Goal: Task Accomplishment & Management: Use online tool/utility

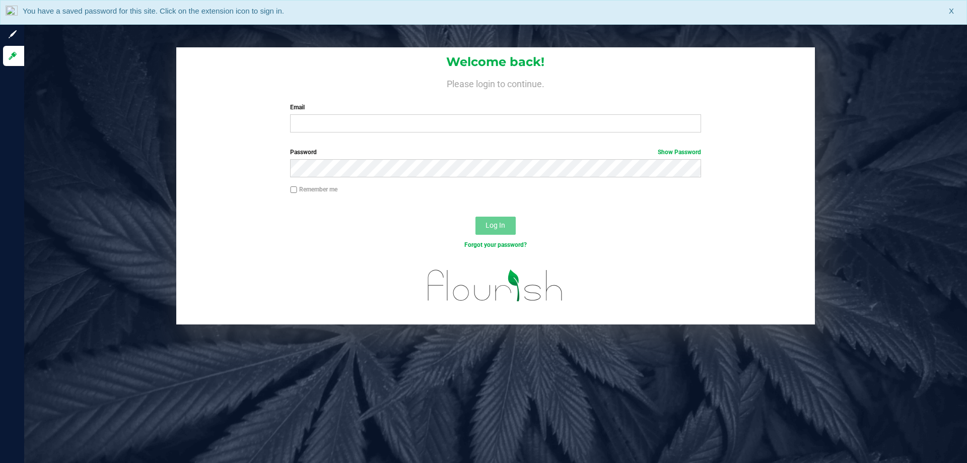
click at [605, 109] on label "Email" at bounding box center [495, 107] width 410 height 9
click at [605, 114] on input "Email" at bounding box center [495, 123] width 410 height 18
type input "[EMAIL_ADDRESS][DOMAIN_NAME]"
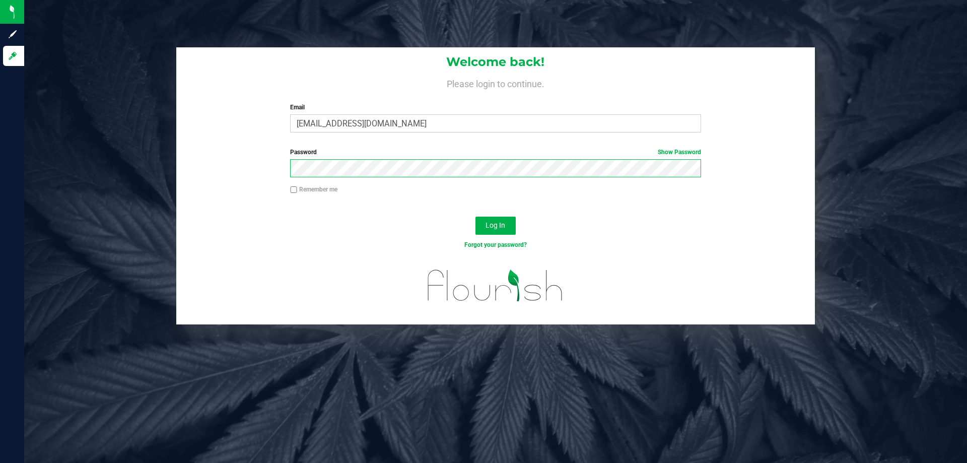
click at [475, 216] on button "Log In" at bounding box center [495, 225] width 40 height 18
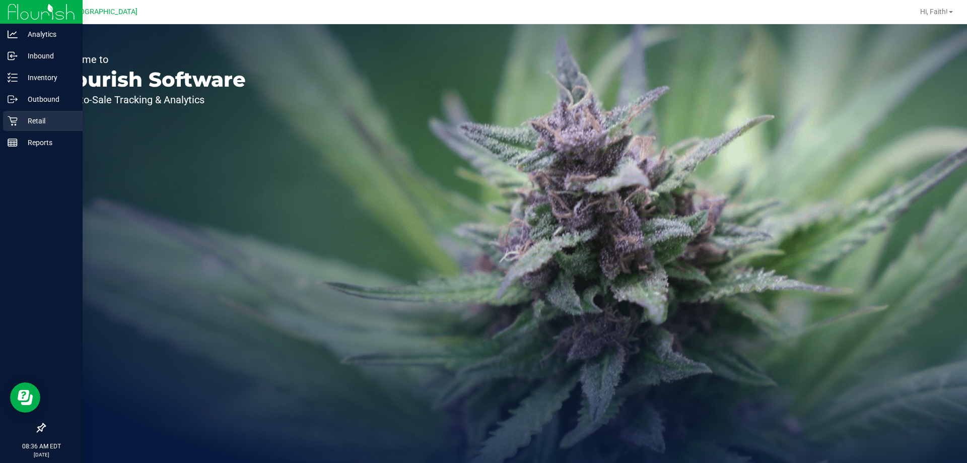
click at [24, 116] on p "Retail" at bounding box center [48, 121] width 60 height 12
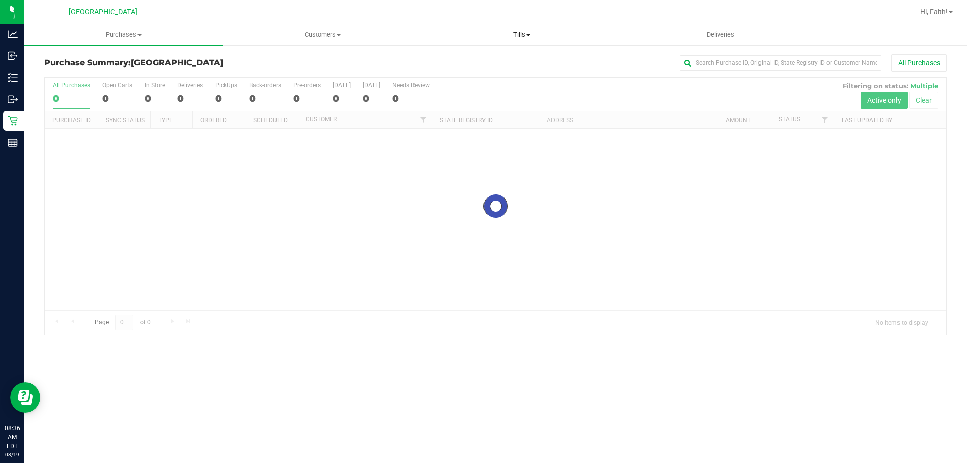
click at [514, 32] on span "Tills" at bounding box center [521, 34] width 198 height 9
click at [460, 59] on span "Manage tills" at bounding box center [456, 60] width 68 height 9
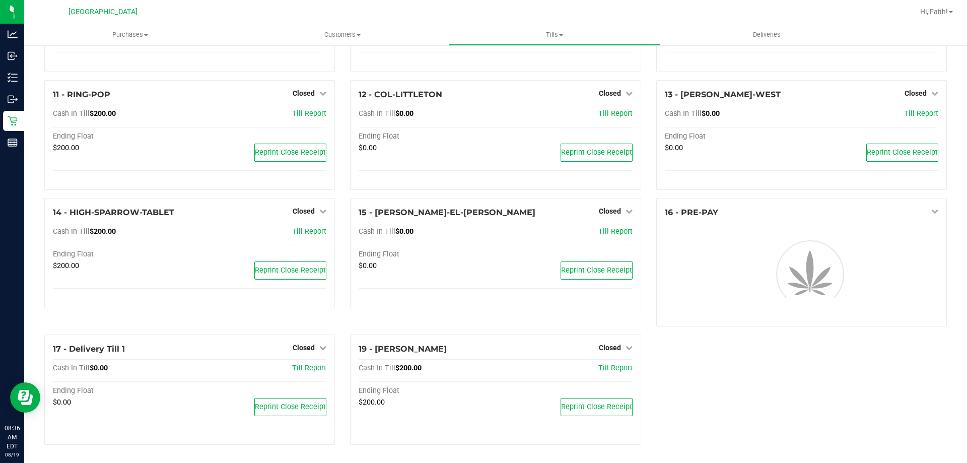
scroll to position [364, 0]
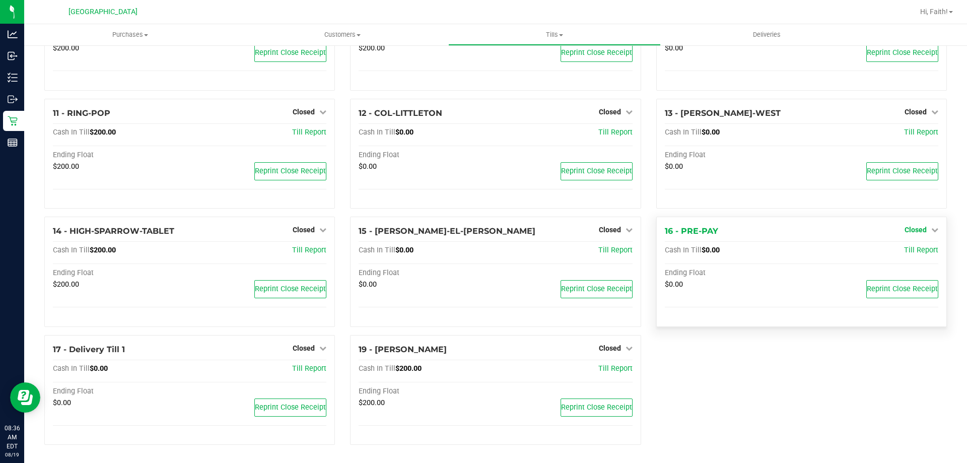
click at [911, 231] on span "Closed" at bounding box center [915, 230] width 22 height 8
click at [904, 249] on link "Open Till" at bounding box center [915, 251] width 27 height 8
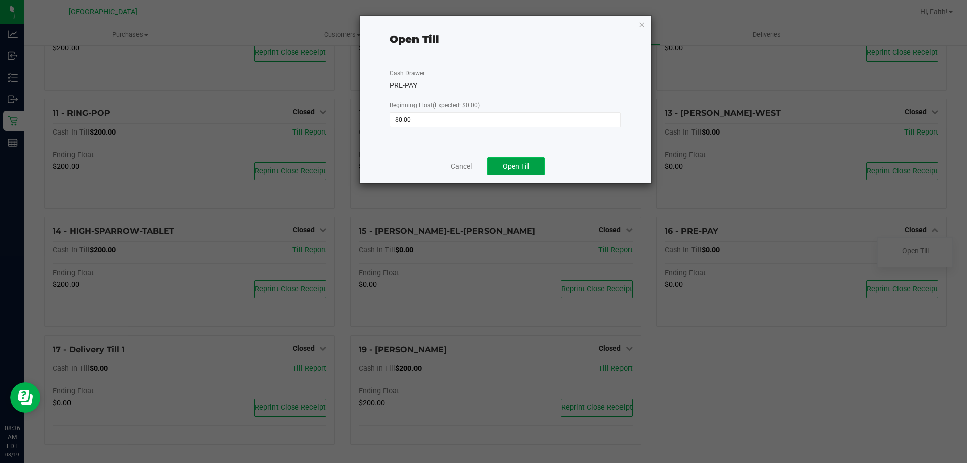
click at [533, 162] on button "Open Till" at bounding box center [516, 166] width 58 height 18
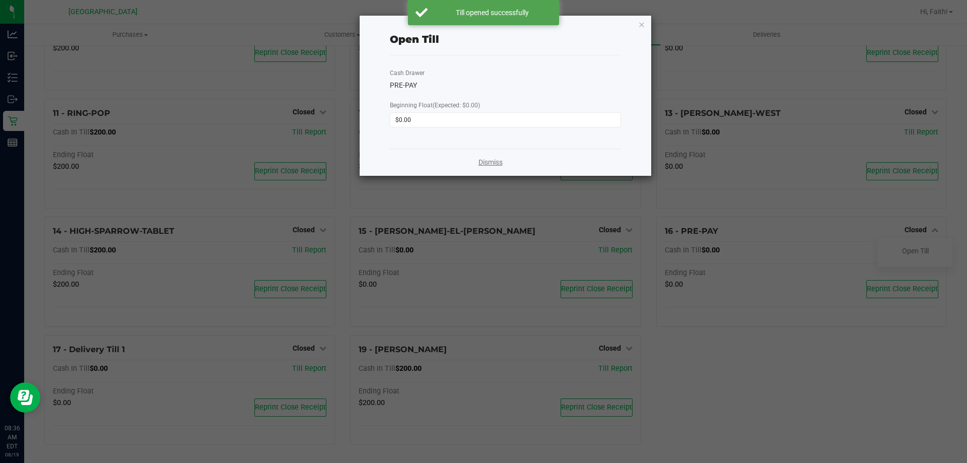
click at [490, 163] on link "Dismiss" at bounding box center [490, 162] width 24 height 11
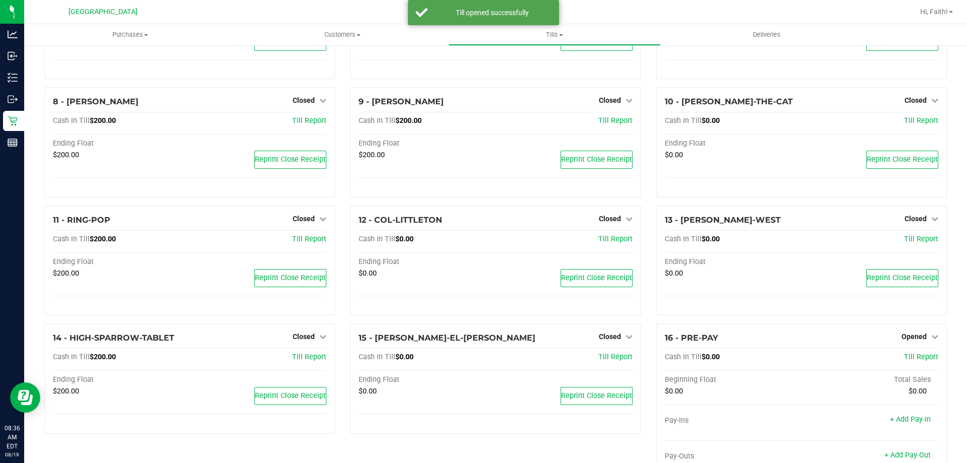
scroll to position [411, 0]
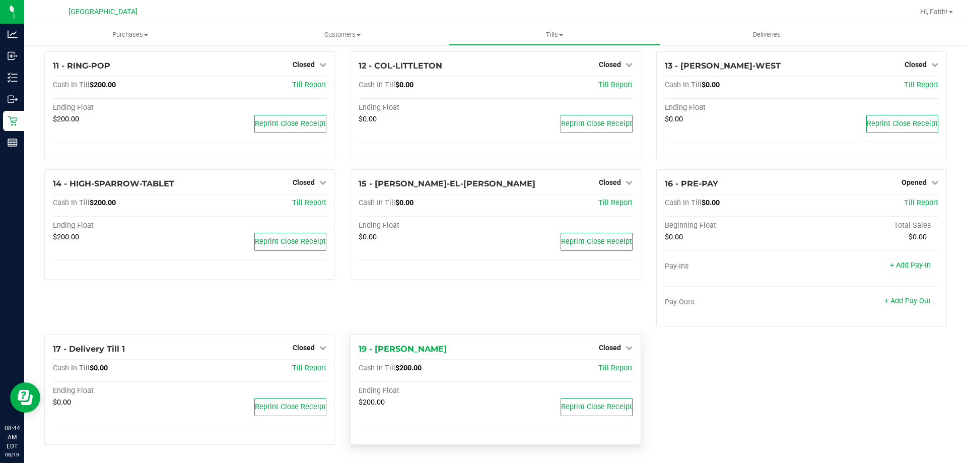
click at [613, 343] on div "Closed" at bounding box center [616, 347] width 34 height 12
click at [613, 344] on span "Closed" at bounding box center [610, 347] width 22 height 8
click at [621, 370] on div "Open Till" at bounding box center [609, 368] width 75 height 13
click at [607, 367] on link "Open Till" at bounding box center [609, 368] width 27 height 8
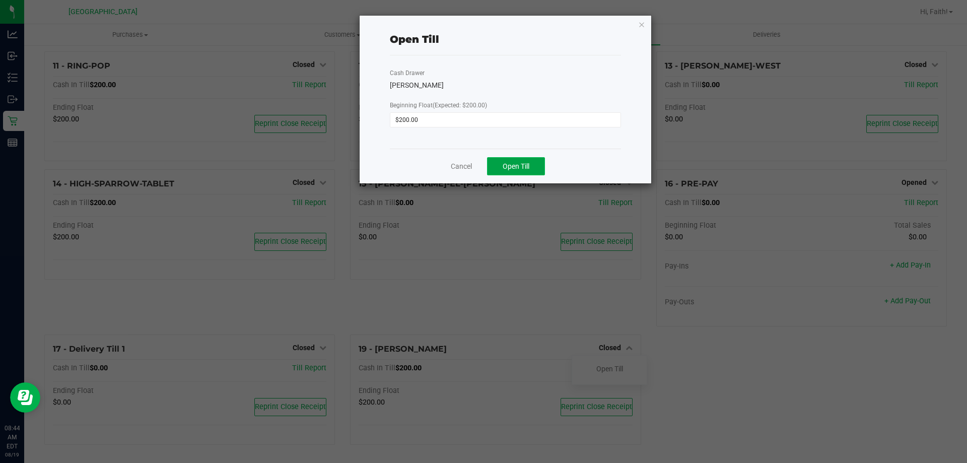
click at [524, 171] on button "Open Till" at bounding box center [516, 166] width 58 height 18
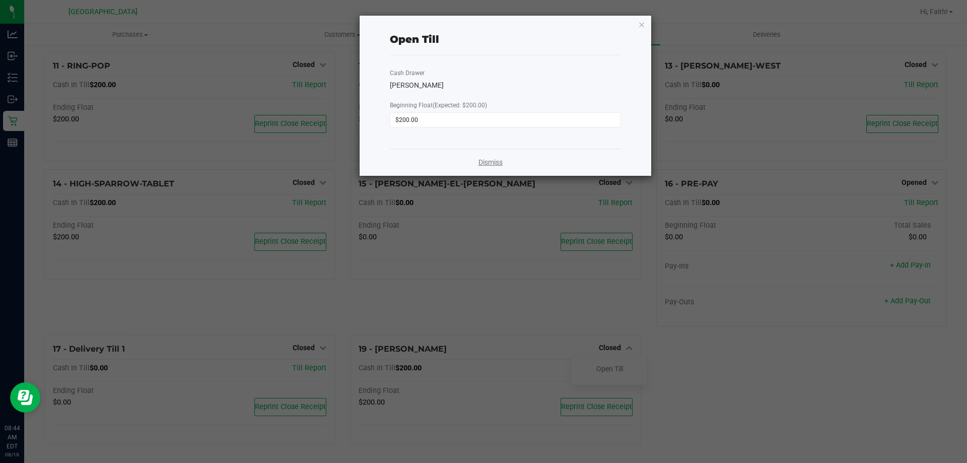
click at [497, 163] on link "Dismiss" at bounding box center [490, 162] width 24 height 11
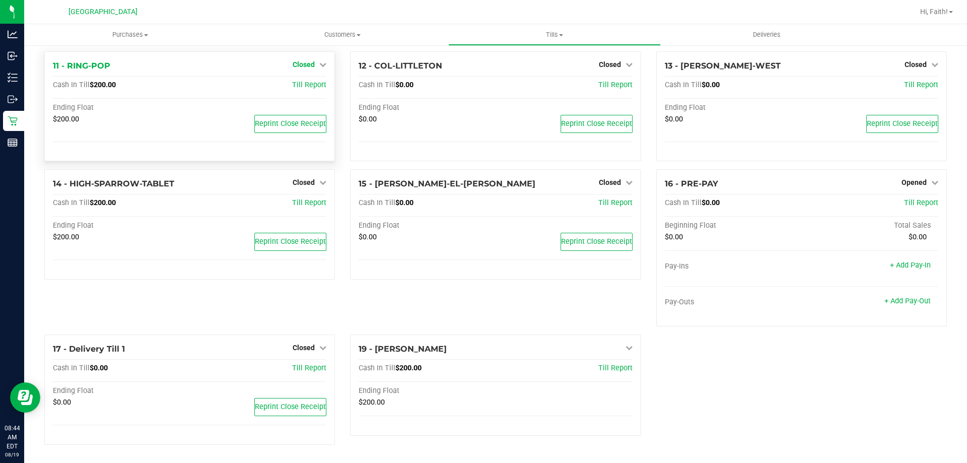
click at [305, 61] on span "Closed" at bounding box center [303, 64] width 22 height 8
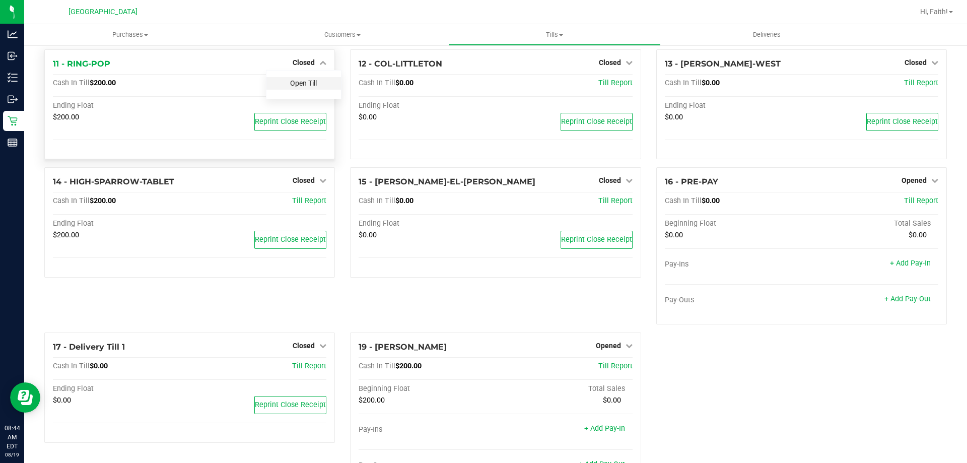
click at [313, 87] on link "Open Till" at bounding box center [303, 83] width 27 height 8
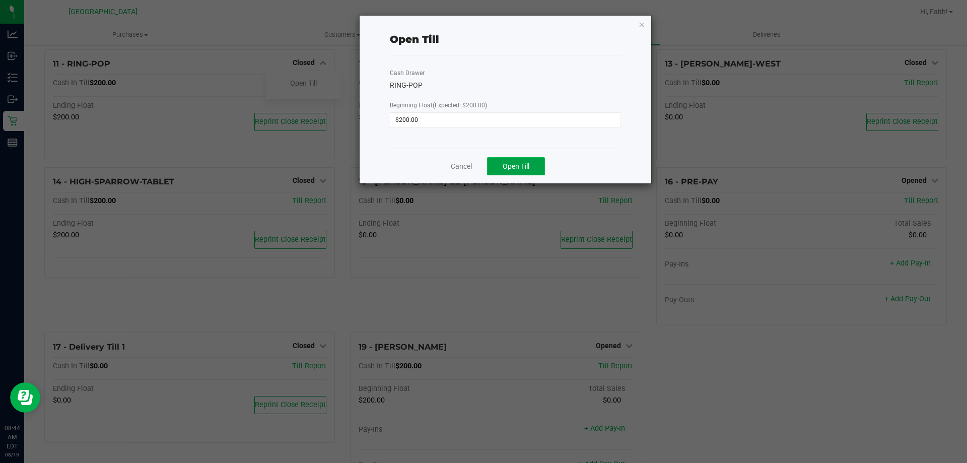
click at [529, 172] on button "Open Till" at bounding box center [516, 166] width 58 height 18
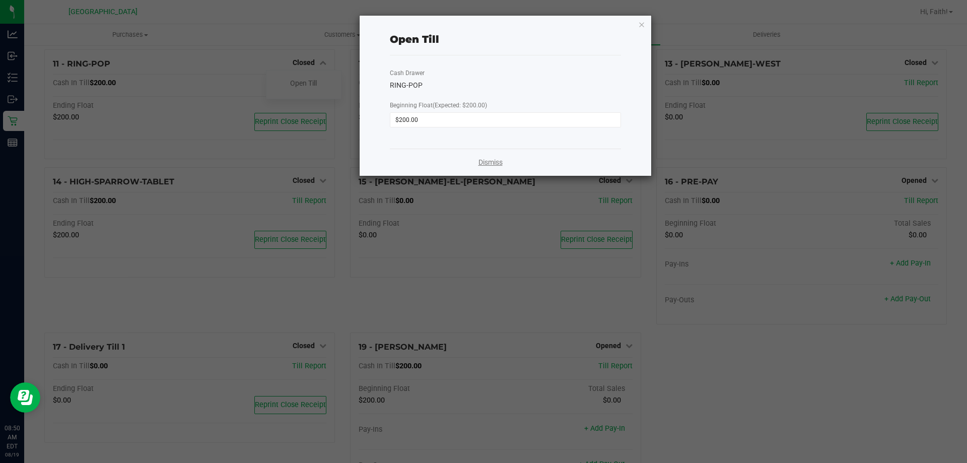
click at [481, 162] on link "Dismiss" at bounding box center [490, 162] width 24 height 11
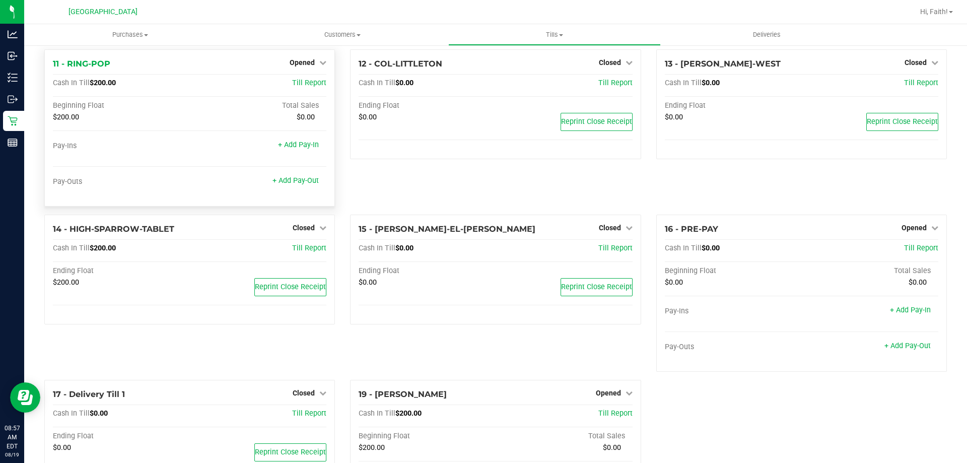
scroll to position [160, 0]
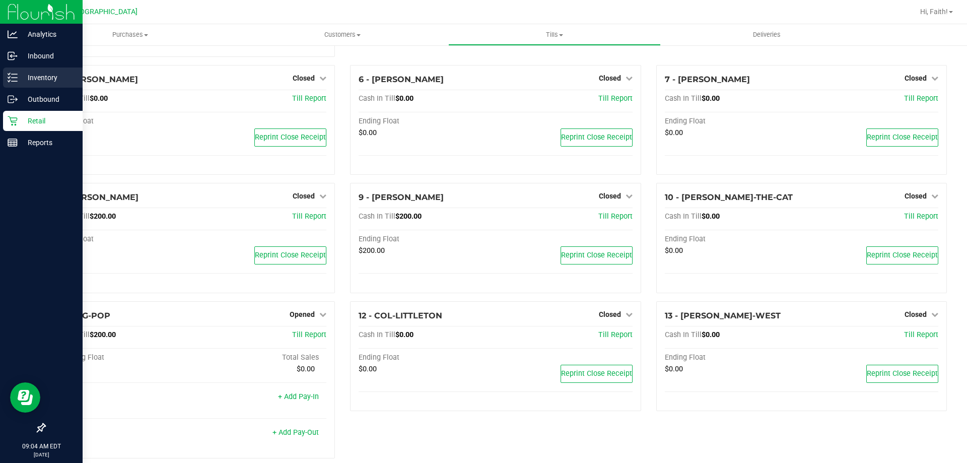
click at [9, 73] on icon at bounding box center [13, 77] width 10 height 10
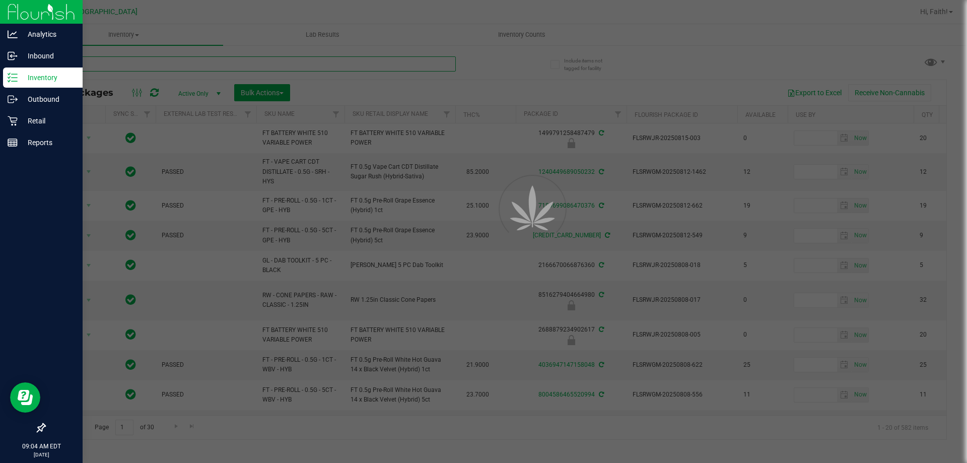
click at [222, 63] on input "text" at bounding box center [249, 63] width 411 height 15
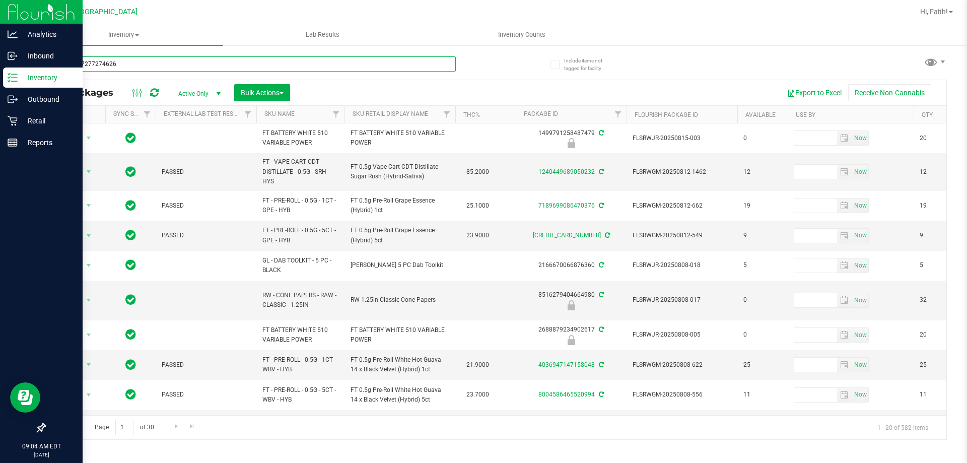
type input "3923307277274626"
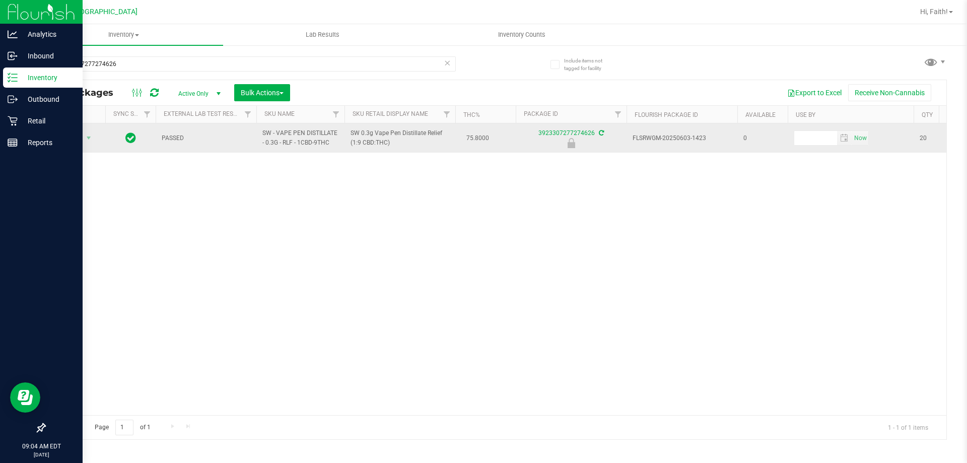
click at [71, 135] on span "Action" at bounding box center [68, 138] width 27 height 14
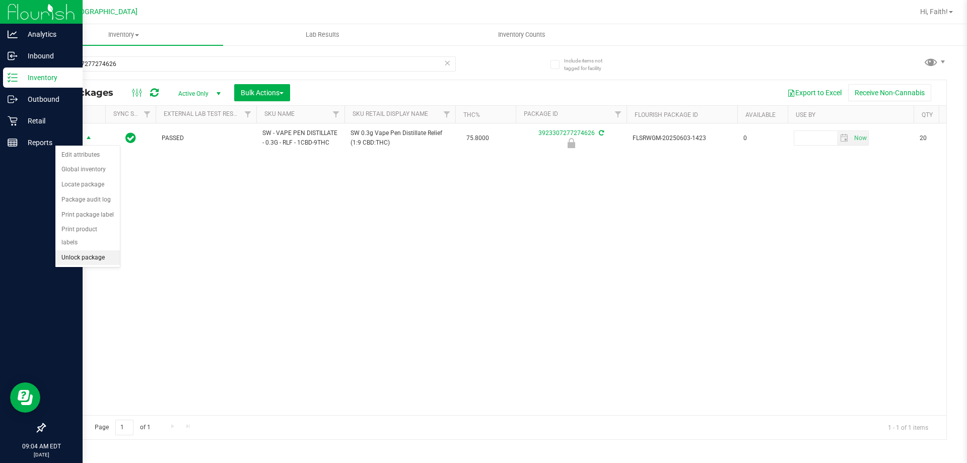
click at [91, 250] on li "Unlock package" at bounding box center [87, 257] width 64 height 15
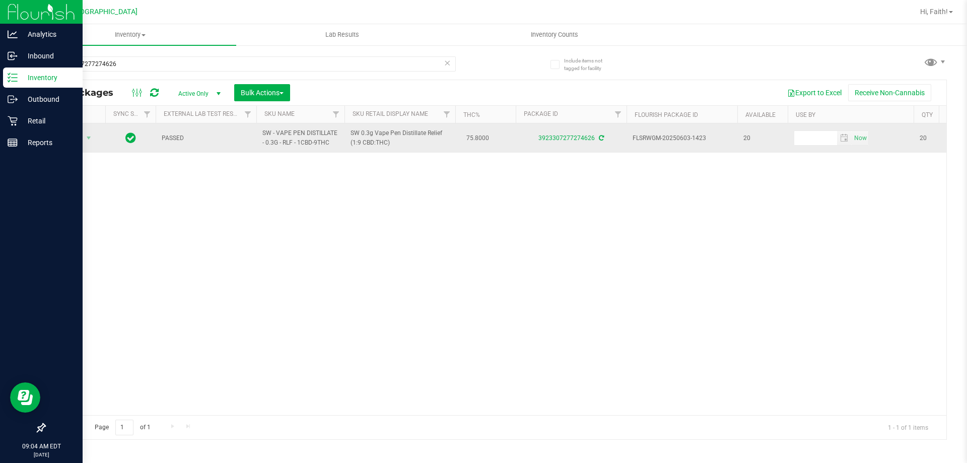
click at [75, 138] on span "Action" at bounding box center [68, 138] width 27 height 14
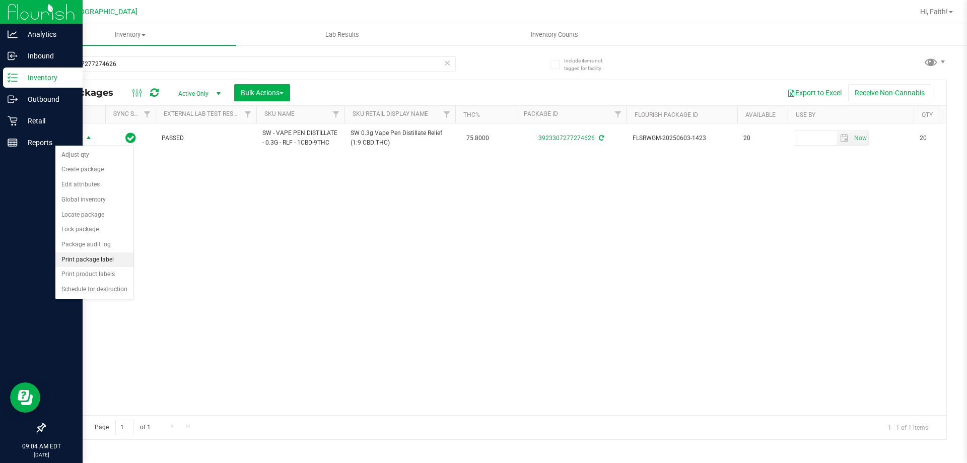
click at [105, 255] on li "Print package label" at bounding box center [94, 259] width 78 height 15
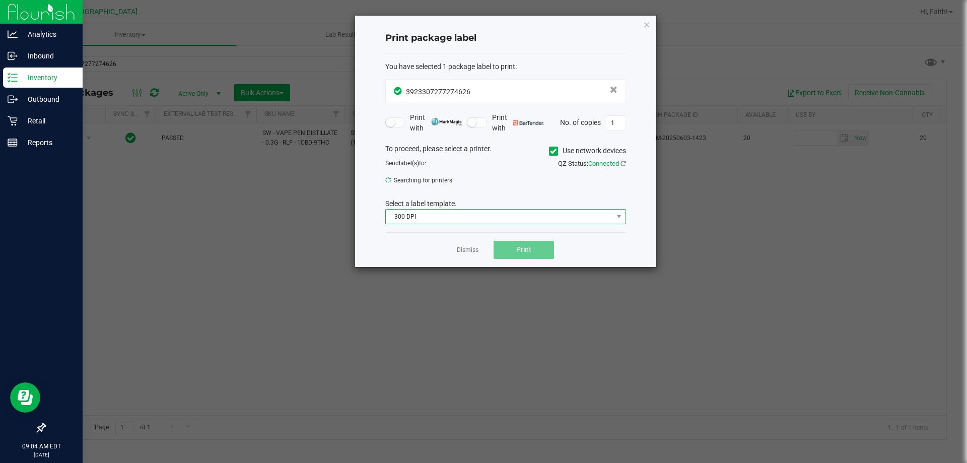
click at [445, 219] on span "300 DPI" at bounding box center [499, 216] width 227 height 14
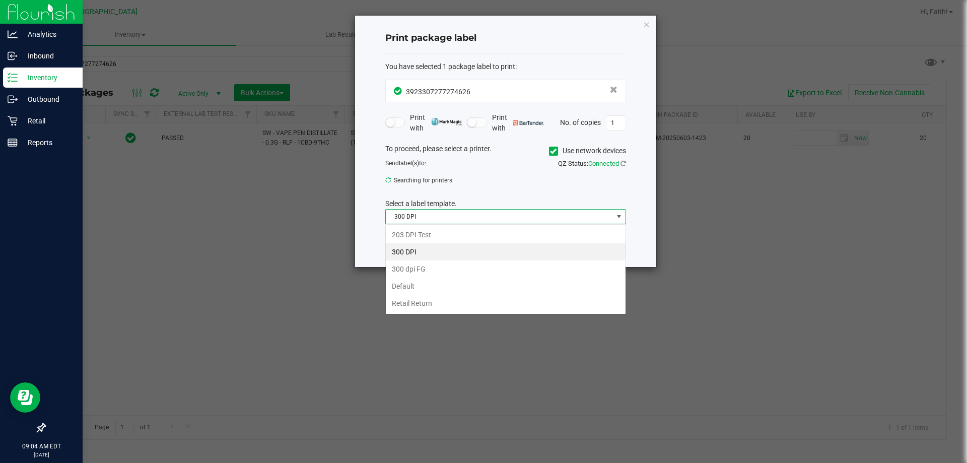
scroll to position [15, 241]
click at [453, 232] on li "203 DPI Test" at bounding box center [506, 234] width 240 height 17
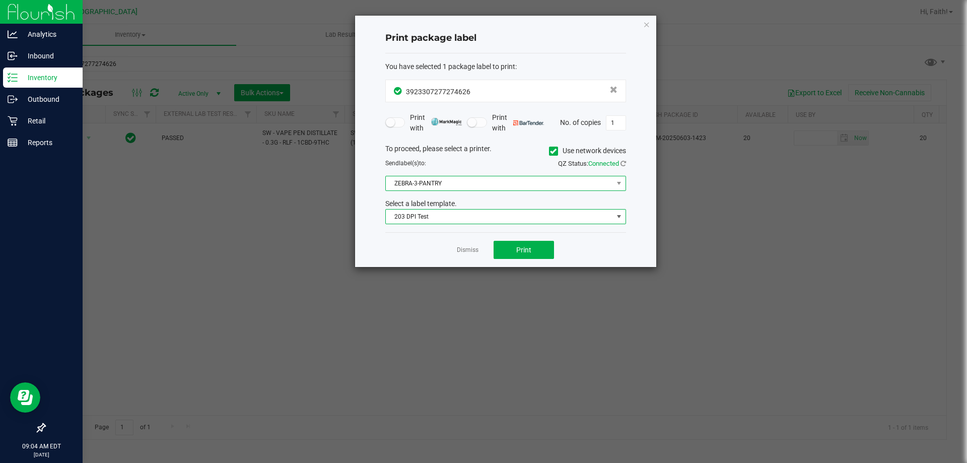
click at [447, 178] on span "ZEBRA-3-PANTRY" at bounding box center [499, 183] width 227 height 14
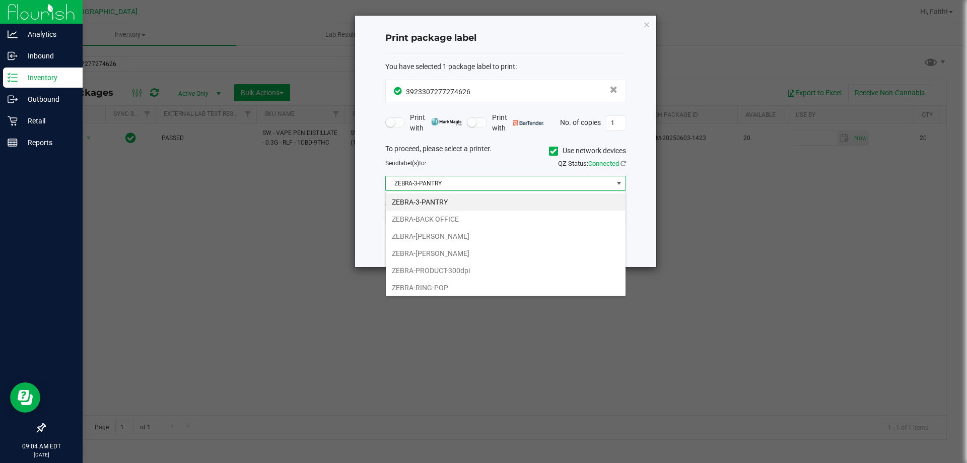
scroll to position [2, 0]
click at [445, 208] on li "ZEBRA-BACK OFFICE" at bounding box center [506, 216] width 240 height 17
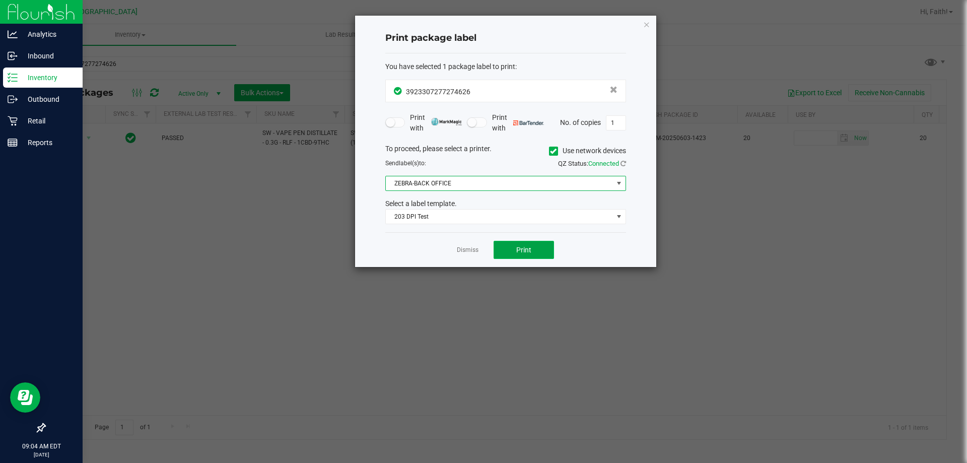
click at [525, 250] on span "Print" at bounding box center [523, 250] width 15 height 8
click at [646, 27] on icon "button" at bounding box center [646, 24] width 7 height 12
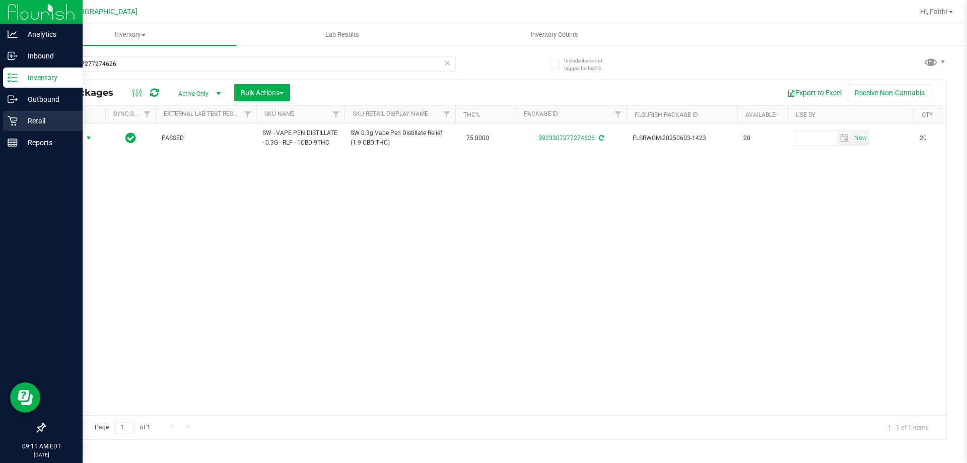
click at [11, 118] on icon at bounding box center [13, 121] width 10 height 10
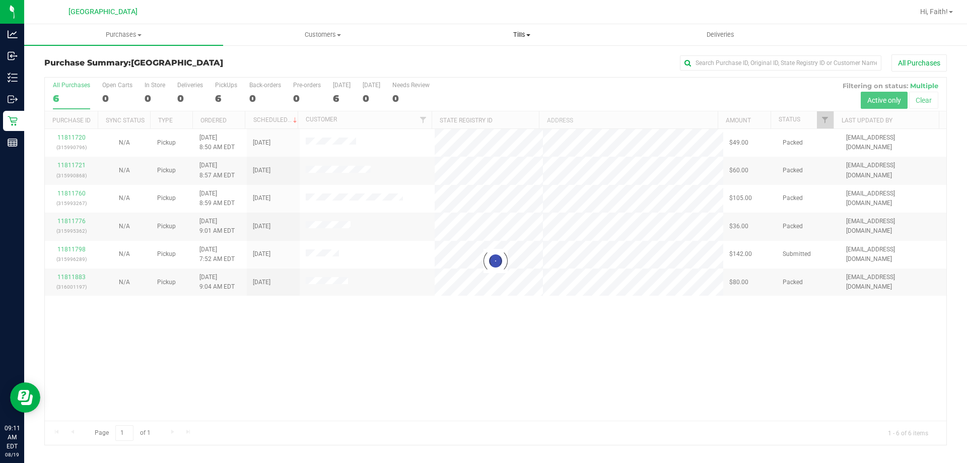
click at [518, 27] on uib-tab-heading "Tills Manage tills Reconcile e-payments" at bounding box center [521, 35] width 198 height 20
click at [475, 59] on span "Manage tills" at bounding box center [456, 60] width 68 height 9
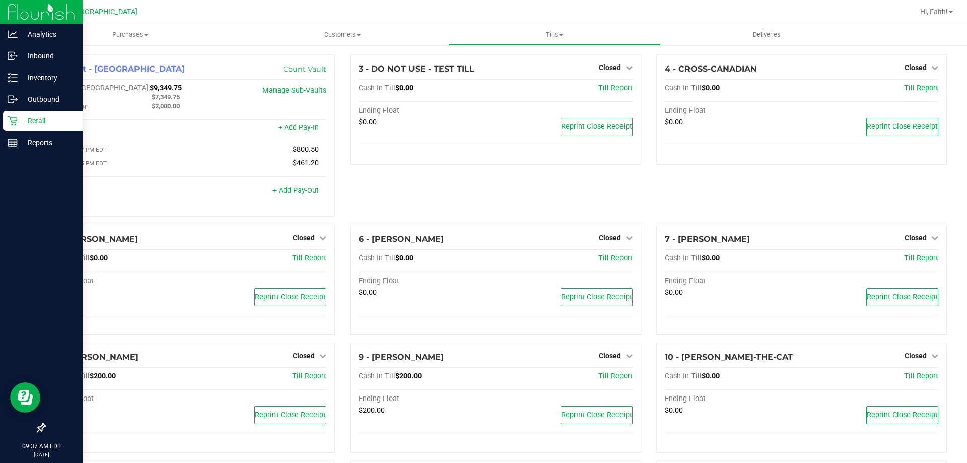
click at [17, 119] on icon at bounding box center [13, 121] width 10 height 10
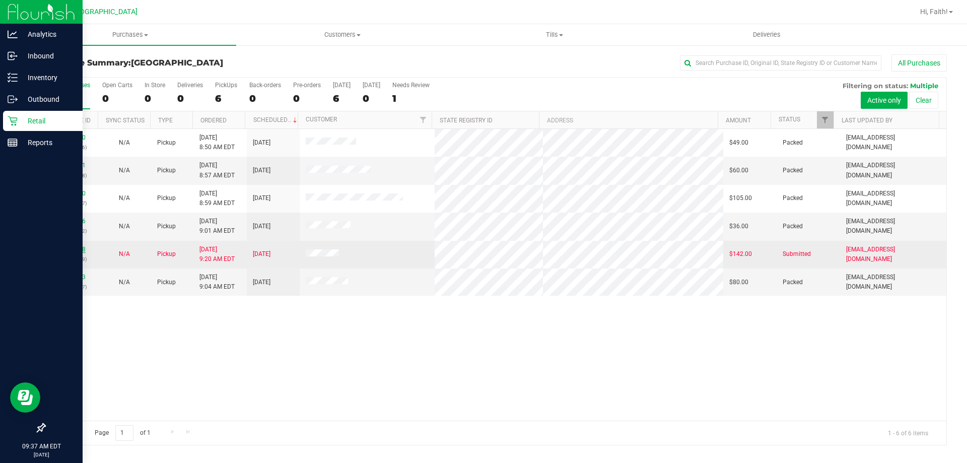
click at [64, 247] on link "11811798" at bounding box center [71, 249] width 28 height 7
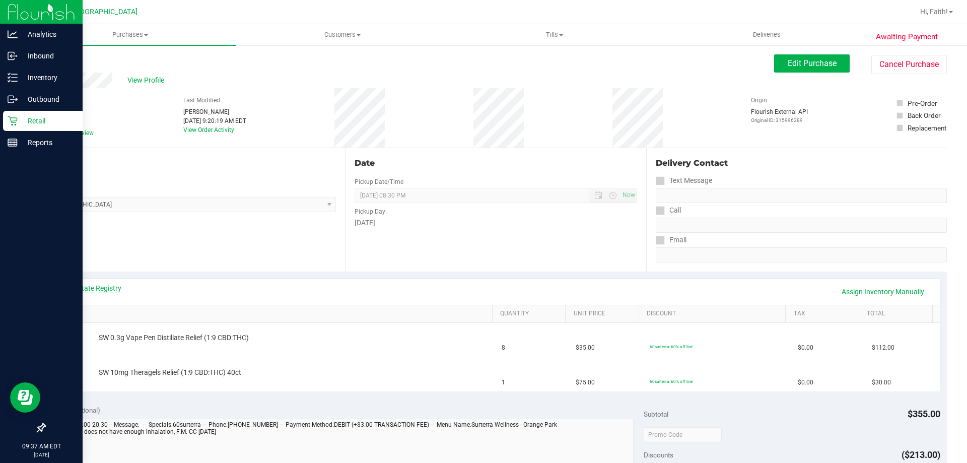
click at [113, 285] on link "View State Registry" at bounding box center [91, 288] width 60 height 10
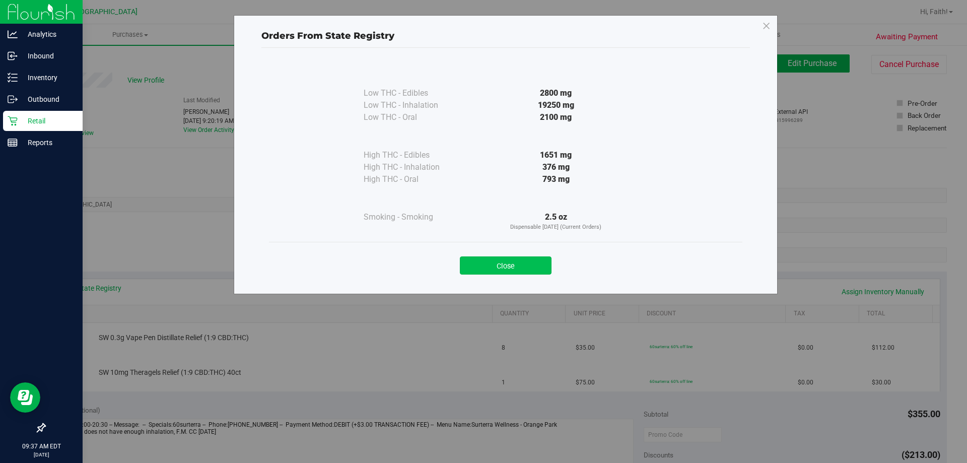
click at [524, 267] on button "Close" at bounding box center [506, 265] width 92 height 18
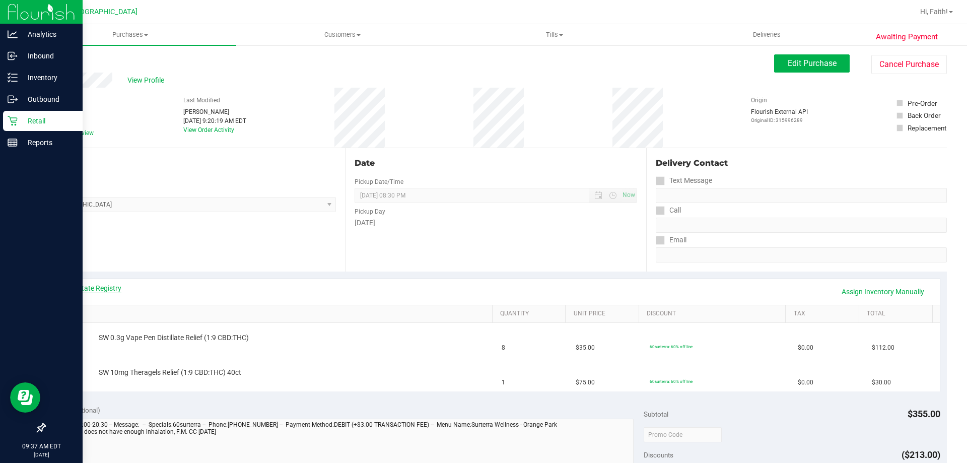
click at [81, 286] on link "View State Registry" at bounding box center [91, 288] width 60 height 10
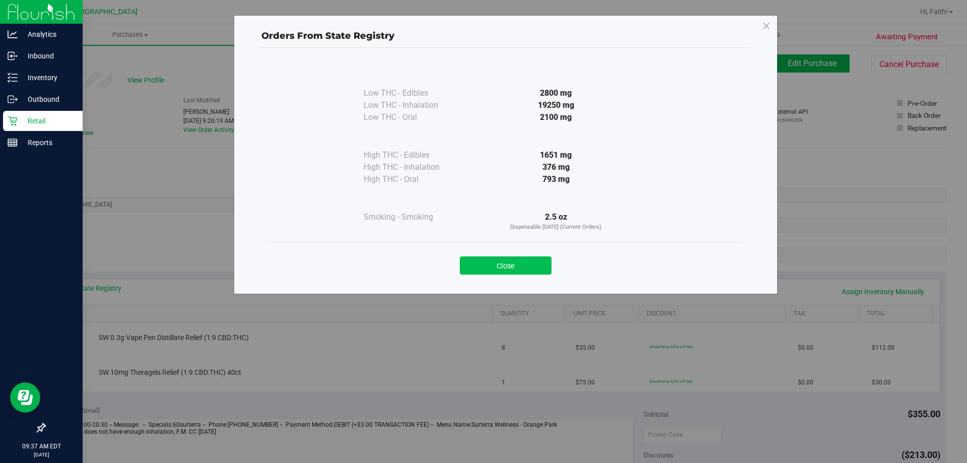
click at [507, 263] on button "Close" at bounding box center [506, 265] width 92 height 18
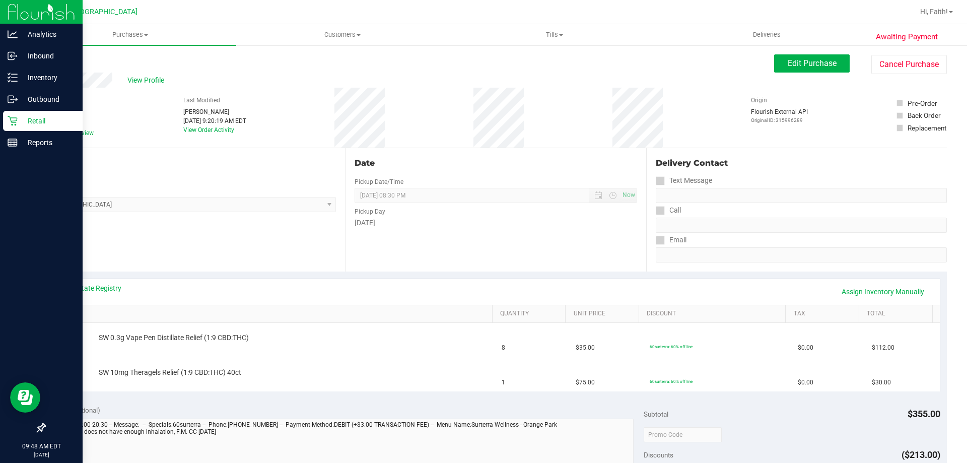
click at [24, 124] on p "Retail" at bounding box center [48, 121] width 60 height 12
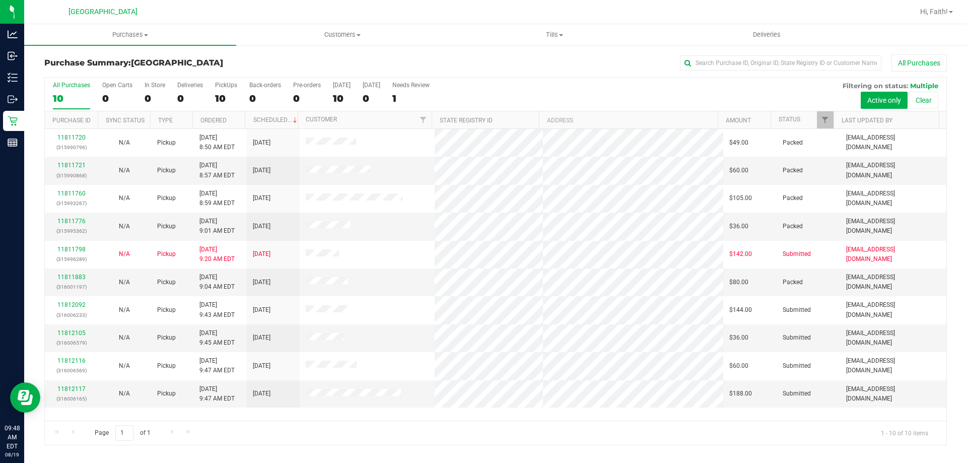
click at [926, 18] on div "Hi, Faith!" at bounding box center [936, 12] width 41 height 18
click at [926, 12] on span "Hi, Faith!" at bounding box center [934, 12] width 28 height 8
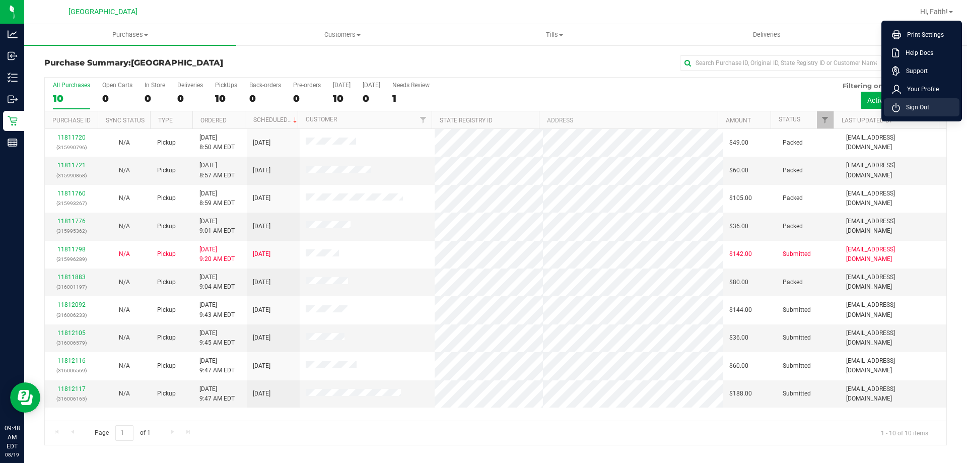
click at [912, 111] on span "Sign Out" at bounding box center [914, 107] width 29 height 10
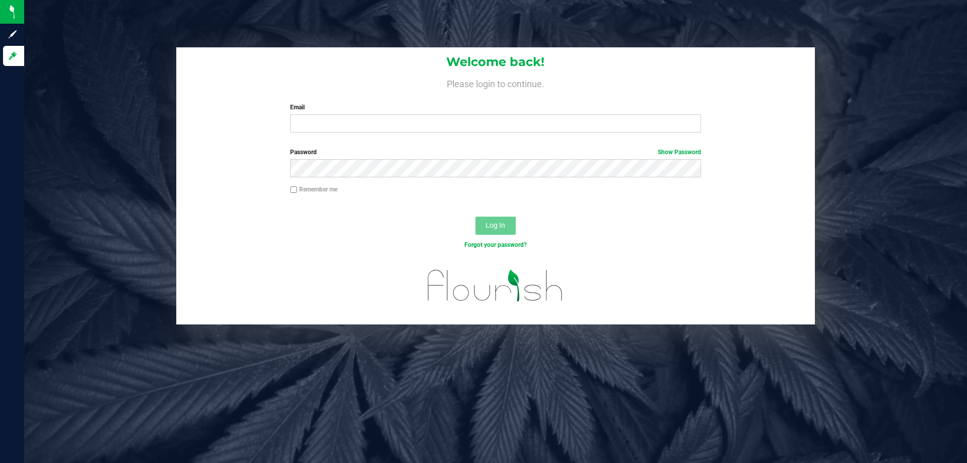
click at [329, 135] on div "Welcome back! Please login to continue. Email Required Please format your email…" at bounding box center [495, 93] width 638 height 93
click at [322, 132] on input "Email" at bounding box center [495, 123] width 410 height 18
type input "[EMAIL_ADDRESS][DOMAIN_NAME]"
click at [475, 216] on button "Log In" at bounding box center [495, 225] width 40 height 18
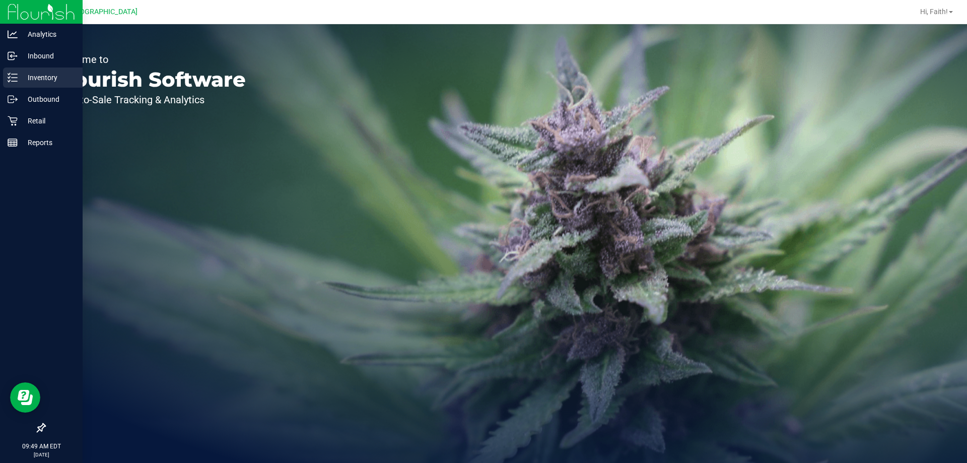
click at [11, 74] on icon at bounding box center [13, 77] width 10 height 10
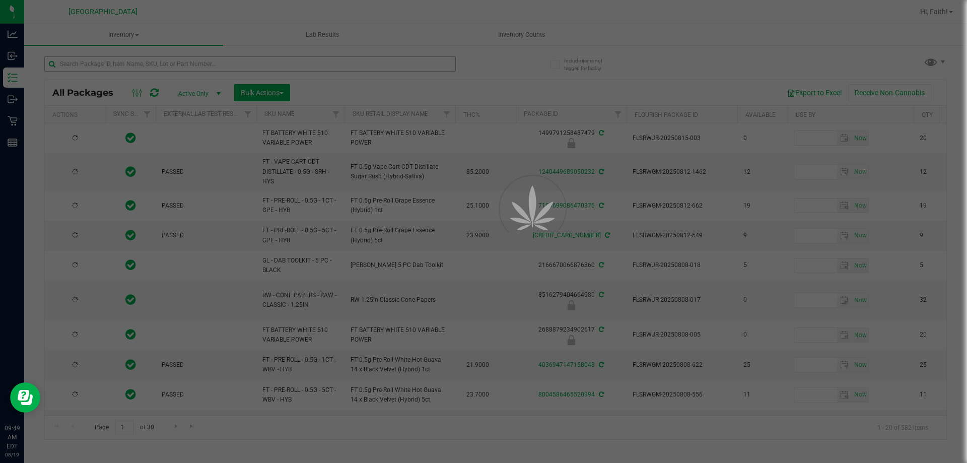
click at [181, 66] on div at bounding box center [483, 231] width 967 height 463
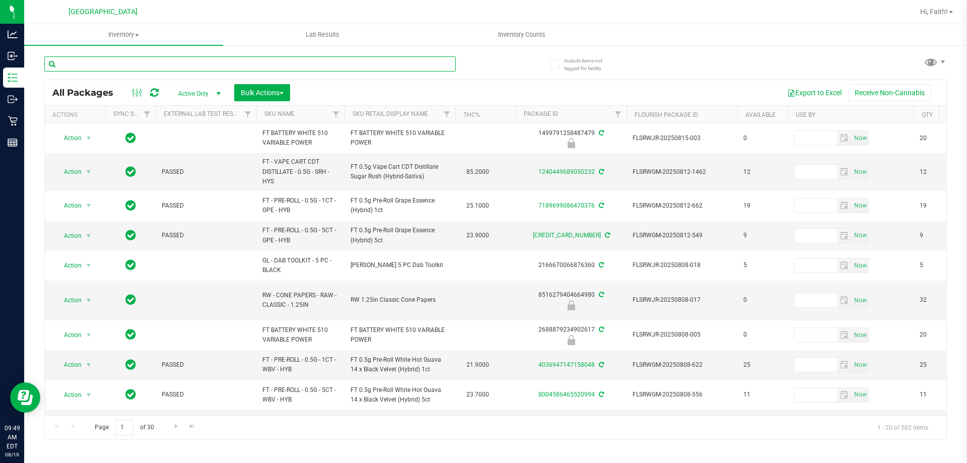
click at [169, 65] on input "text" at bounding box center [249, 63] width 411 height 15
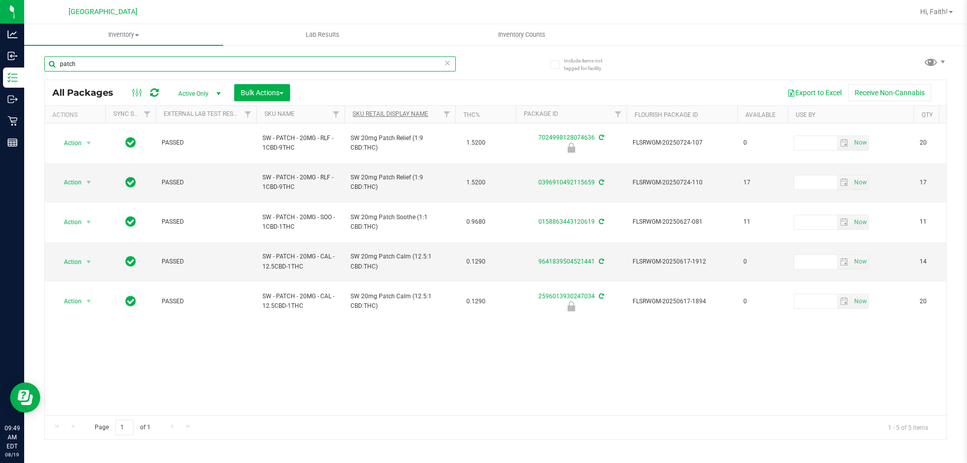
type input "patch"
click at [389, 115] on link "Sku Retail Display Name" at bounding box center [390, 113] width 76 height 7
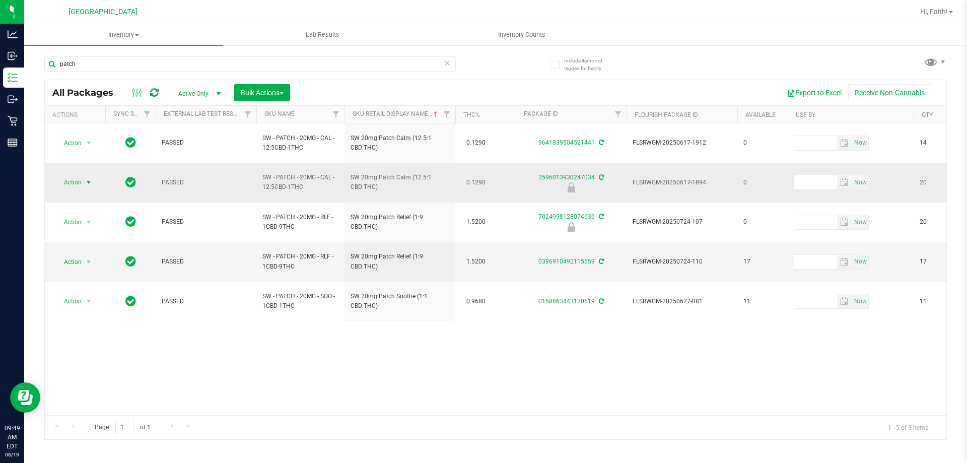
click at [87, 175] on span "select" at bounding box center [89, 182] width 13 height 14
click at [98, 280] on li "Unlock package" at bounding box center [87, 287] width 64 height 15
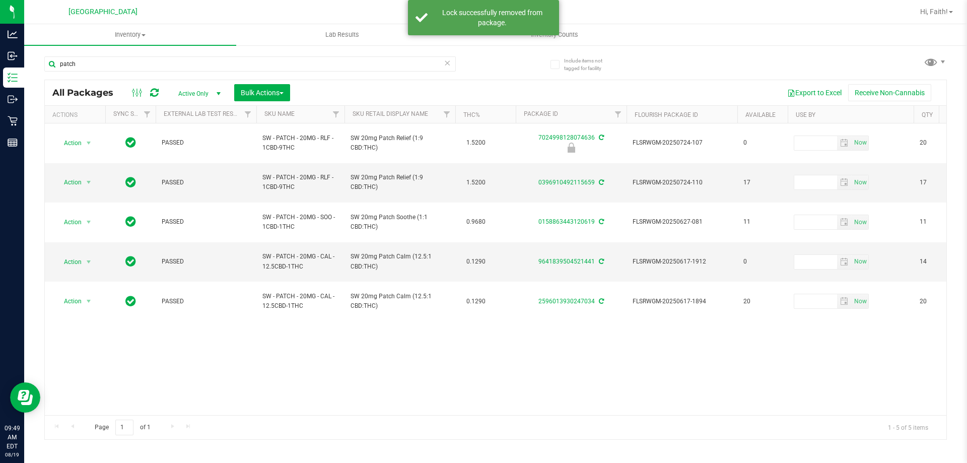
click at [361, 109] on th "Sku Retail Display Name" at bounding box center [399, 115] width 111 height 18
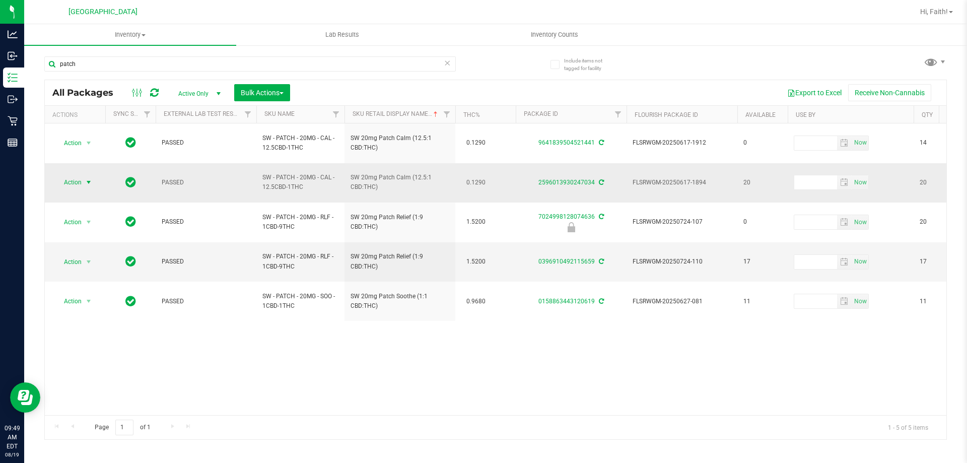
click at [74, 175] on span "Action" at bounding box center [68, 182] width 27 height 14
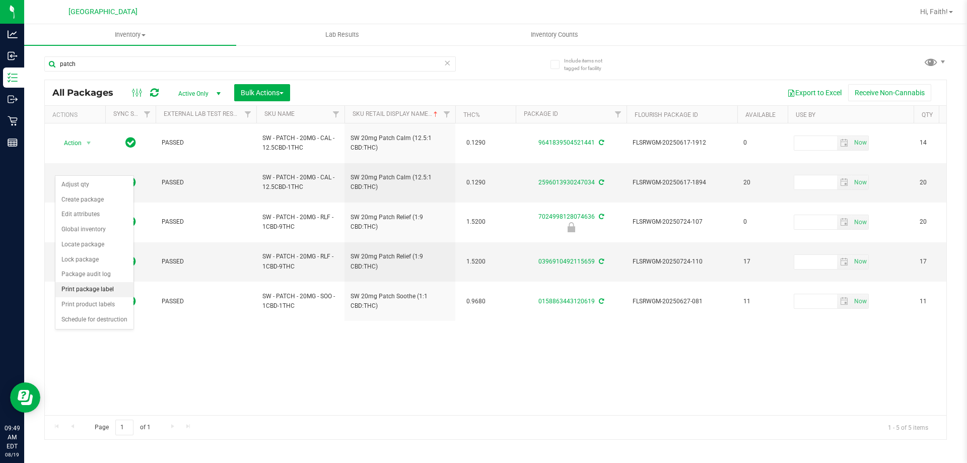
click at [101, 288] on li "Print package label" at bounding box center [94, 289] width 78 height 15
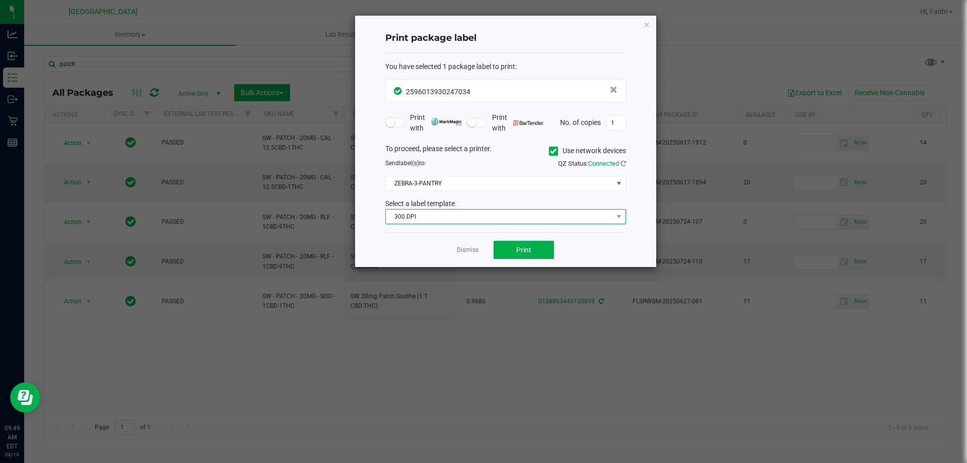
click at [417, 217] on span "300 DPI" at bounding box center [499, 216] width 227 height 14
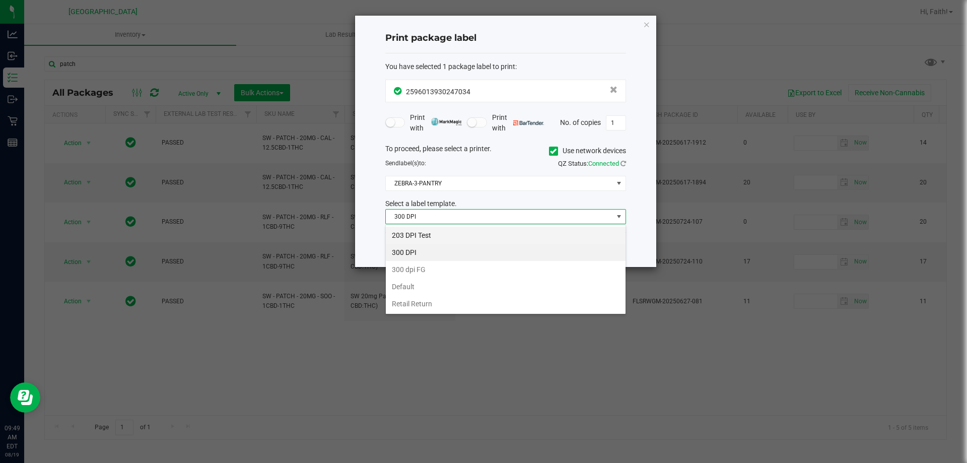
scroll to position [15, 241]
click at [421, 236] on li "203 DPI Test" at bounding box center [506, 235] width 240 height 17
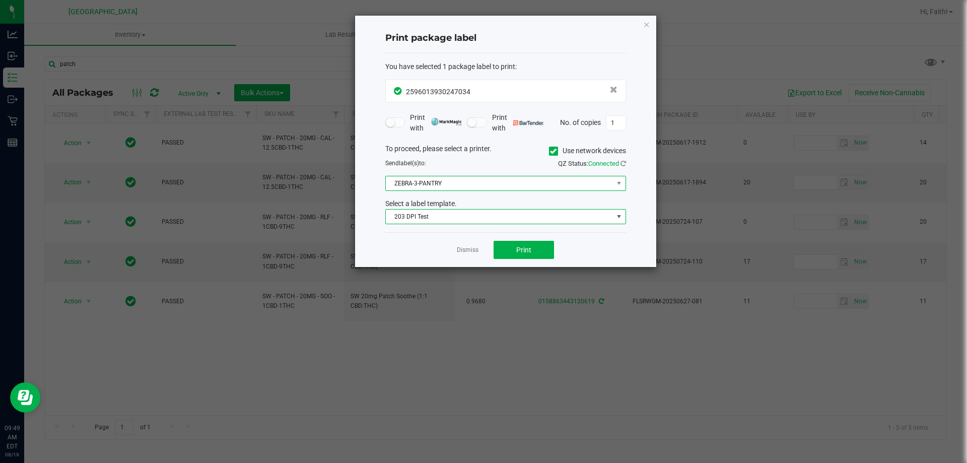
click at [410, 190] on span "ZEBRA-3-PANTRY" at bounding box center [499, 183] width 227 height 14
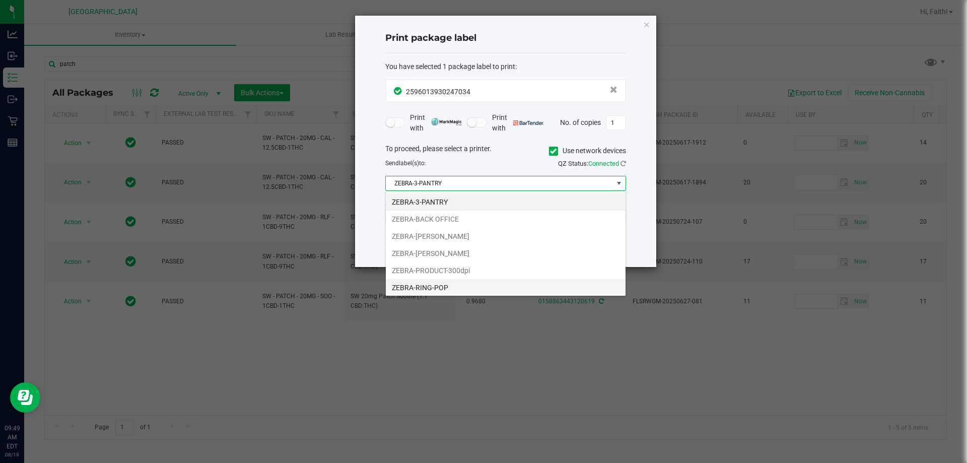
click at [436, 285] on li "ZEBRA-RING-POP" at bounding box center [506, 287] width 240 height 17
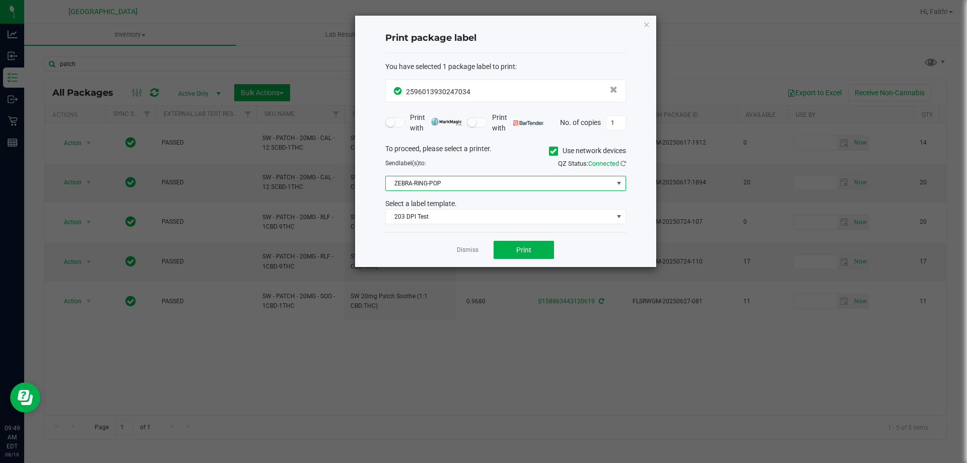
click at [444, 182] on span "ZEBRA-RING-POP" at bounding box center [499, 183] width 227 height 14
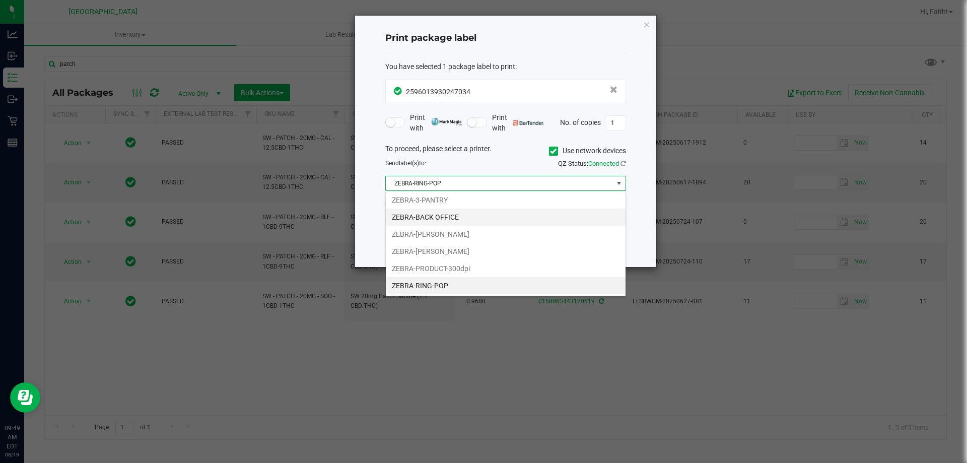
click at [435, 216] on li "ZEBRA-BACK OFFICE" at bounding box center [506, 216] width 240 height 17
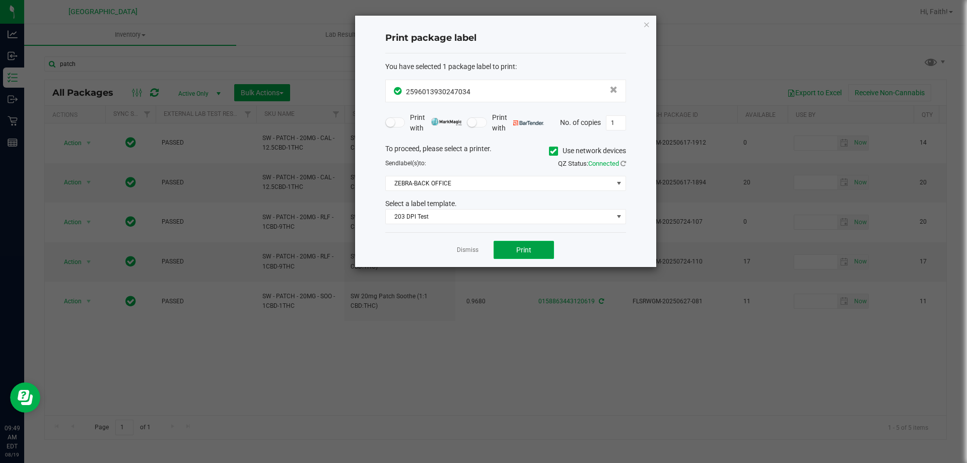
click at [519, 246] on span "Print" at bounding box center [523, 250] width 15 height 8
